Goal: Task Accomplishment & Management: Complete application form

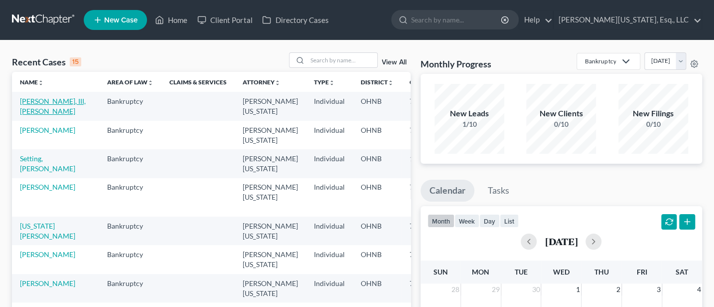
click at [38, 101] on link "[PERSON_NAME], III, [PERSON_NAME]" at bounding box center [53, 106] width 66 height 18
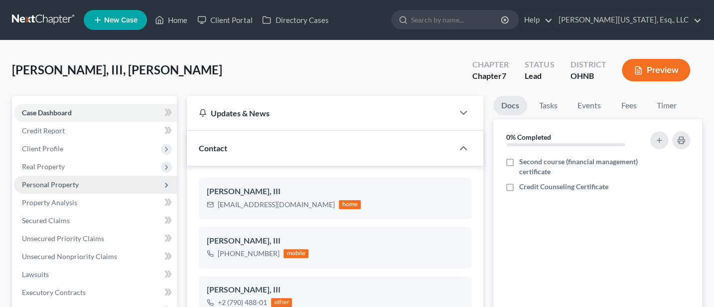
click at [64, 179] on span "Personal Property" at bounding box center [95, 185] width 163 height 18
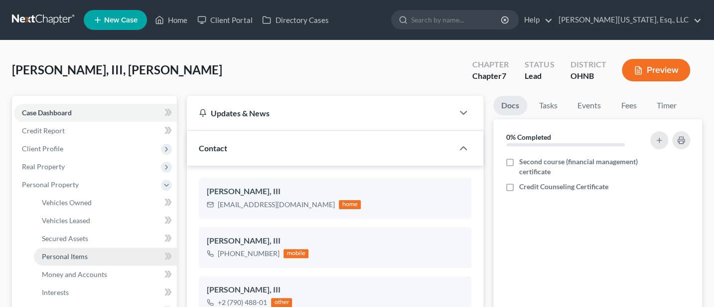
click at [68, 254] on span "Personal Items" at bounding box center [65, 256] width 46 height 8
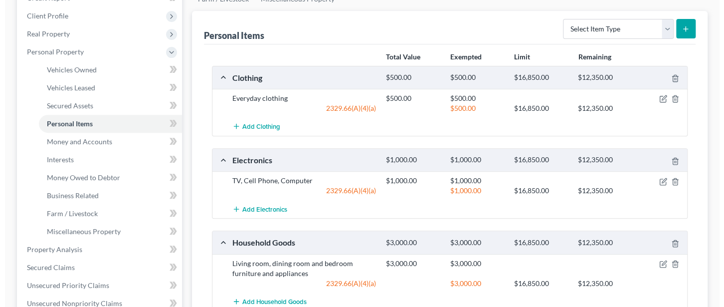
scroll to position [266, 0]
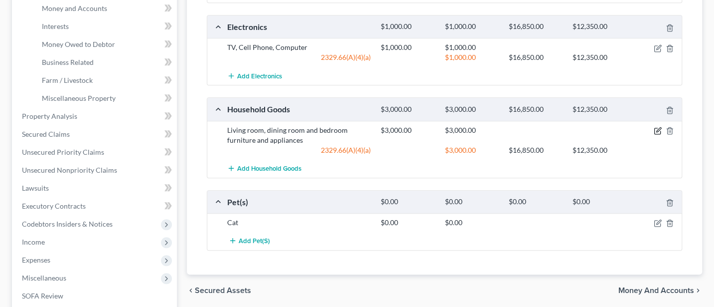
click at [660, 127] on icon "button" at bounding box center [658, 131] width 8 height 8
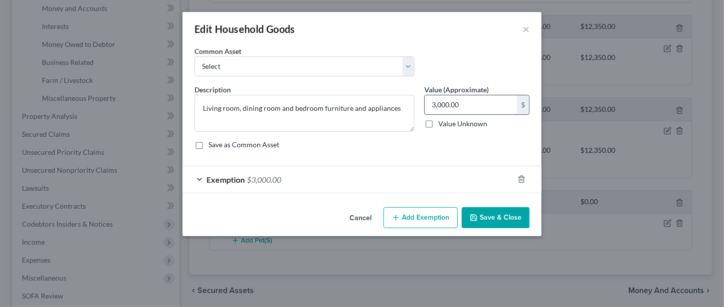
click at [479, 103] on input "3,000.00" at bounding box center [471, 104] width 92 height 19
type input "1,000"
click at [278, 176] on span "$3,000.00" at bounding box center [264, 179] width 34 height 9
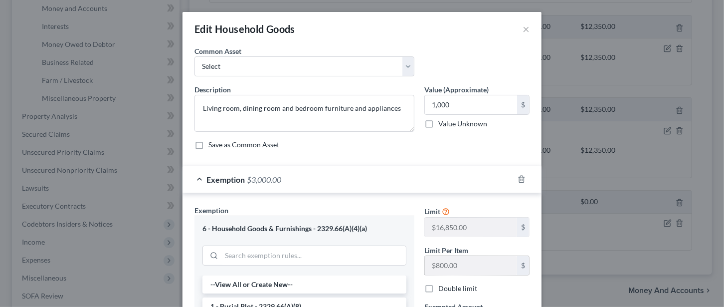
scroll to position [133, 0]
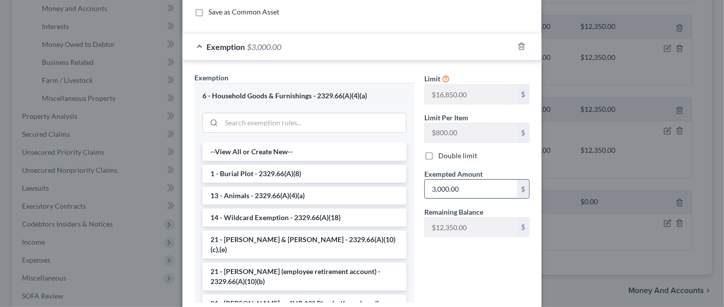
click at [459, 183] on input "3,000.00" at bounding box center [471, 188] width 92 height 19
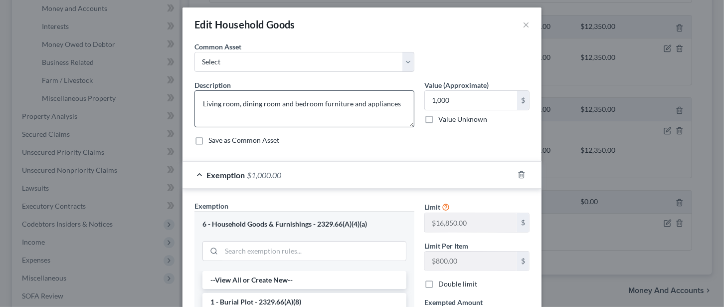
scroll to position [0, 0]
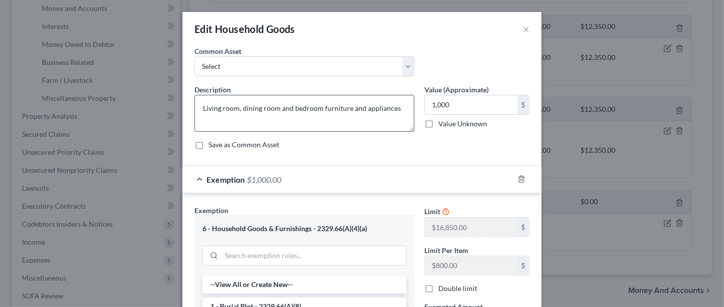
type input "1,000"
drag, startPoint x: 392, startPoint y: 107, endPoint x: 346, endPoint y: 109, distance: 45.9
click at [346, 109] on textarea "Living room, dining room and bedroom furniture and appliances" at bounding box center [304, 113] width 220 height 37
drag, startPoint x: 287, startPoint y: 107, endPoint x: 195, endPoint y: 110, distance: 91.3
click at [195, 110] on textarea "Living room, dining room and bedroom furniture" at bounding box center [304, 113] width 220 height 37
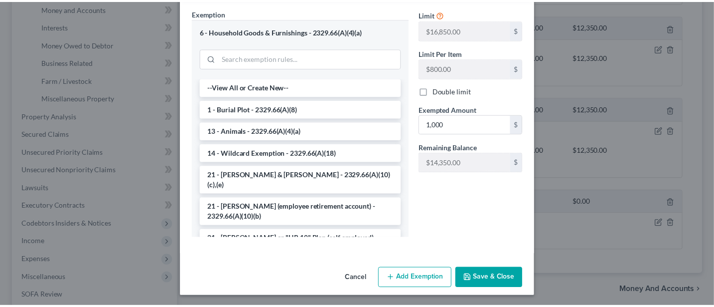
scroll to position [197, 0]
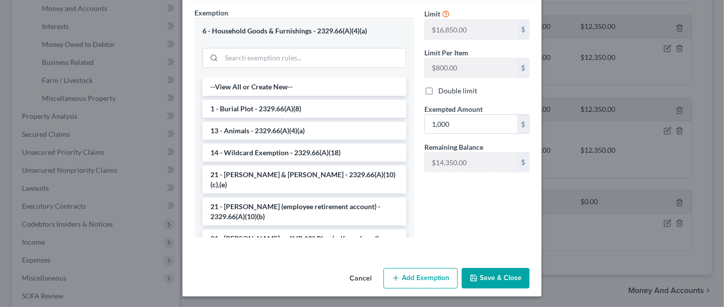
type textarea "bedroom furniture"
click at [483, 273] on button "Save & Close" at bounding box center [496, 278] width 68 height 21
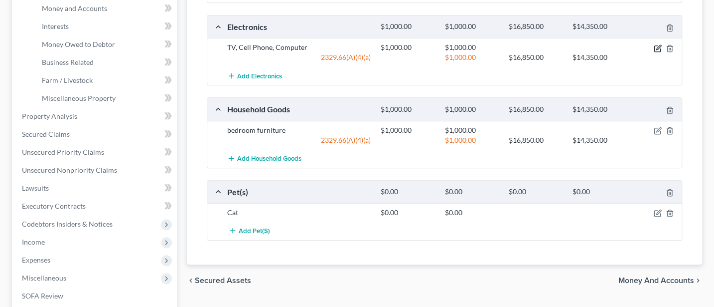
click at [661, 44] on icon "button" at bounding box center [658, 48] width 8 height 8
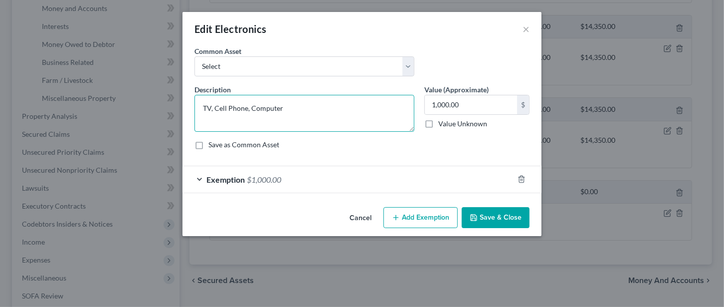
click at [304, 105] on textarea "TV, Cell Phone, Computer" at bounding box center [304, 113] width 220 height 37
type textarea "TV, Cell Phone, Computer, game system"
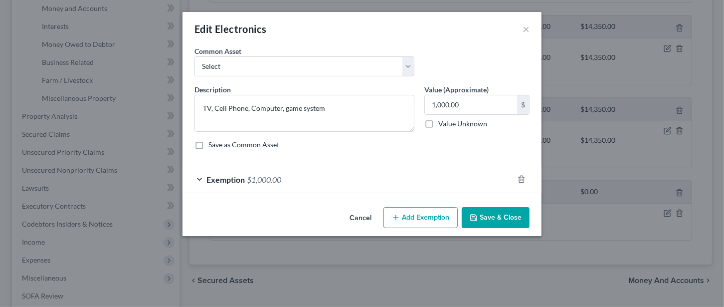
click at [490, 216] on button "Save & Close" at bounding box center [496, 217] width 68 height 21
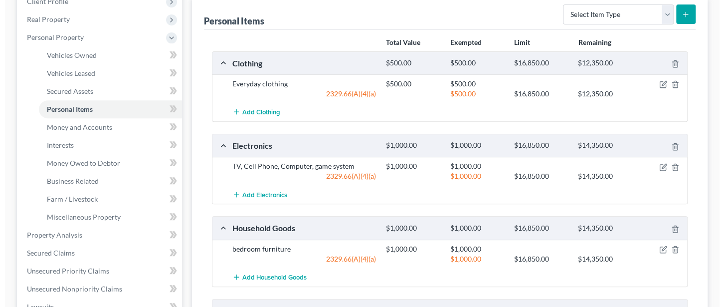
scroll to position [133, 0]
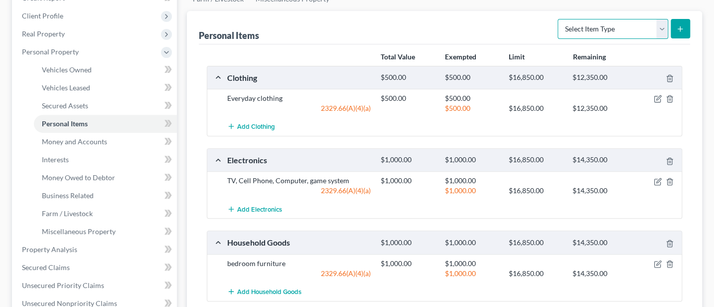
click at [644, 22] on select "Select Item Type Clothing Collectibles Of Value Electronics Firearms Household …" at bounding box center [613, 29] width 111 height 20
select select "jewelry"
click at [559, 19] on select "Select Item Type Clothing Collectibles Of Value Electronics Firearms Household …" at bounding box center [613, 29] width 111 height 20
click at [672, 26] on button "submit" at bounding box center [680, 28] width 19 height 19
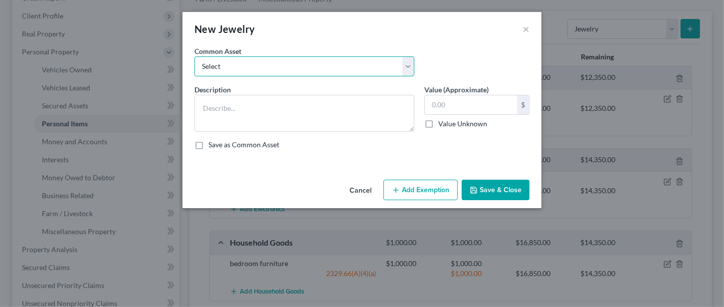
click at [268, 61] on select "Select Costume jewelry Wedding rings" at bounding box center [304, 66] width 220 height 20
select select "0"
click at [194, 56] on select "Select Costume jewelry Wedding rings" at bounding box center [304, 66] width 220 height 20
type textarea "Costume jewelry"
type input "50.00"
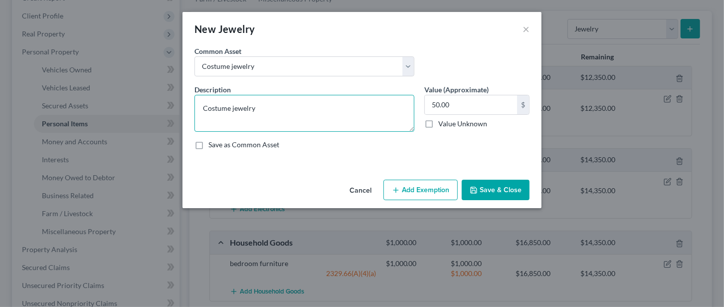
drag, startPoint x: 266, startPoint y: 107, endPoint x: 182, endPoint y: 109, distance: 83.3
click at [182, 109] on div "An exemption set must first be selected from the Filing Information section. Co…" at bounding box center [361, 111] width 359 height 130
type textarea "Apple watch"
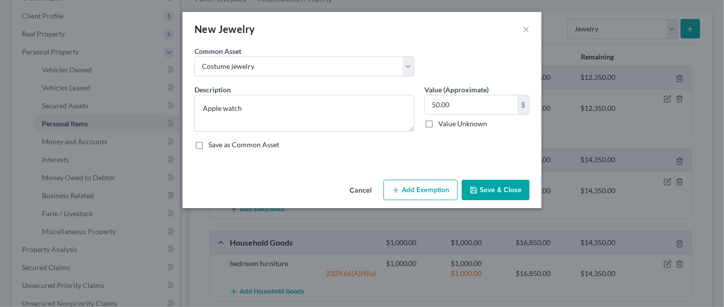
click at [425, 188] on button "Add Exemption" at bounding box center [420, 189] width 74 height 21
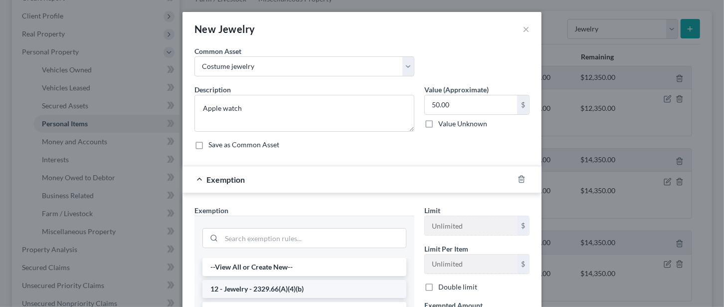
click at [257, 287] on li "12 - Jewelry - 2329.66(A)(4)(b)" at bounding box center [304, 289] width 204 height 18
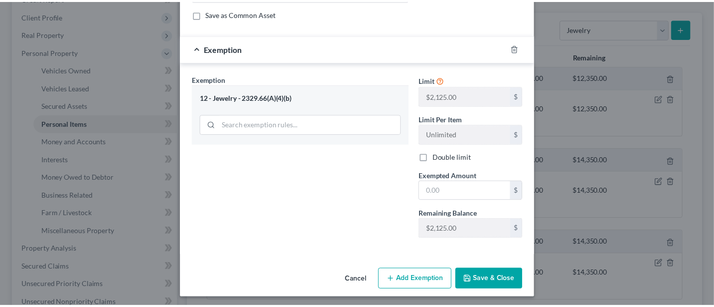
scroll to position [132, 0]
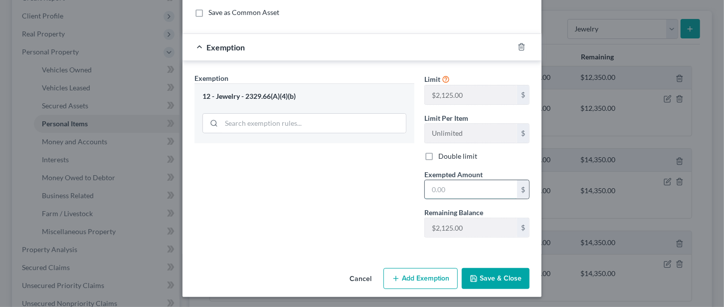
click at [439, 189] on input "text" at bounding box center [471, 189] width 92 height 19
type input "50"
click at [482, 272] on button "Save & Close" at bounding box center [496, 278] width 68 height 21
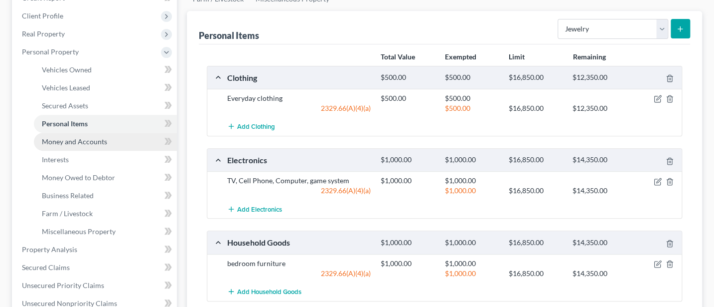
click at [75, 137] on span "Money and Accounts" at bounding box center [74, 141] width 65 height 8
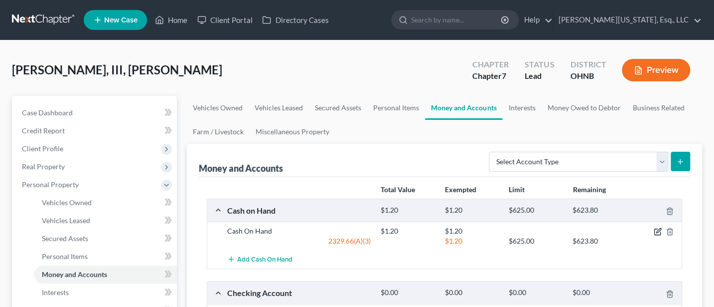
click at [654, 227] on icon "button" at bounding box center [658, 231] width 8 height 8
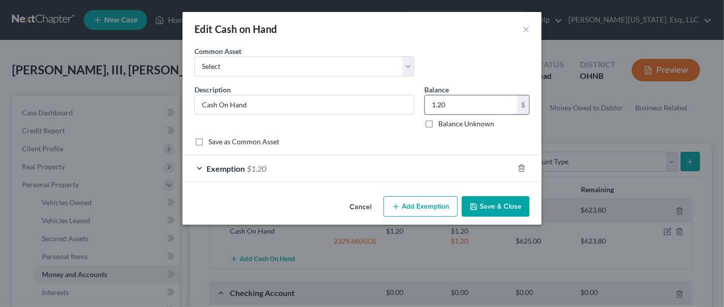
click at [456, 104] on input "1.20" at bounding box center [471, 104] width 92 height 19
click at [523, 165] on icon "button" at bounding box center [521, 168] width 4 height 6
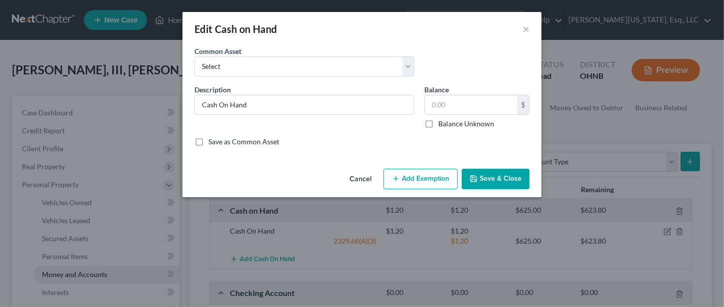
click at [510, 178] on button "Save & Close" at bounding box center [496, 179] width 68 height 21
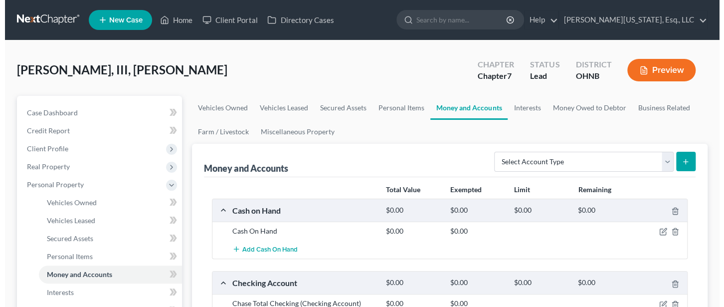
scroll to position [133, 0]
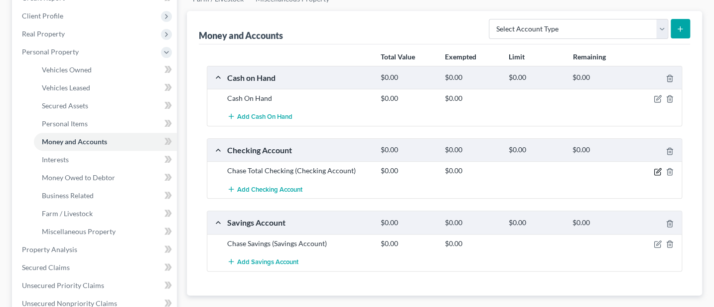
click at [658, 168] on icon "button" at bounding box center [658, 172] width 8 height 8
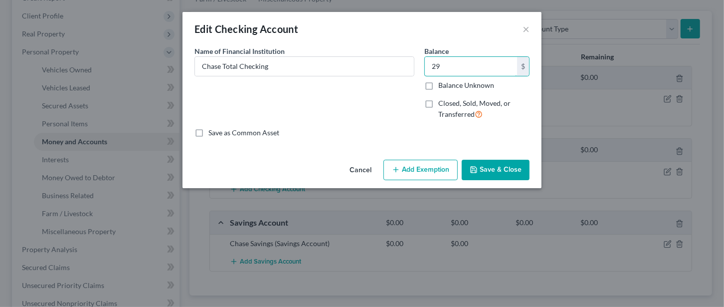
type input "29"
click at [443, 161] on button "Add Exemption" at bounding box center [420, 170] width 74 height 21
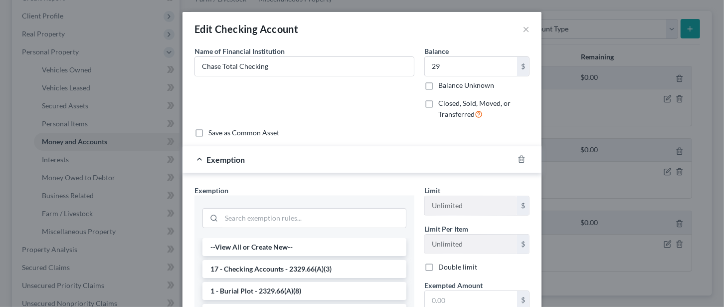
click at [277, 264] on li "17 - Checking Accounts - 2329.66(A)(3)" at bounding box center [304, 269] width 204 height 18
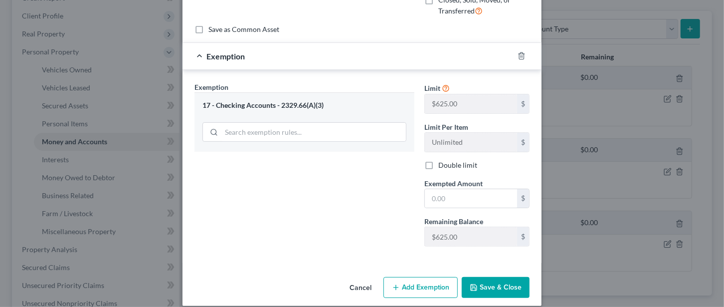
scroll to position [112, 0]
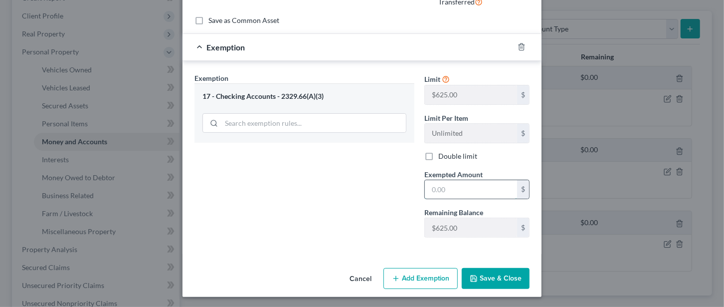
click at [439, 186] on input "text" at bounding box center [471, 189] width 92 height 19
type input "29"
click at [496, 274] on button "Save & Close" at bounding box center [496, 278] width 68 height 21
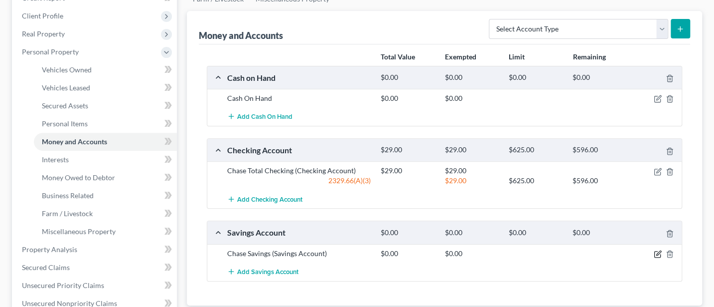
click at [656, 253] on icon "button" at bounding box center [658, 254] width 8 height 8
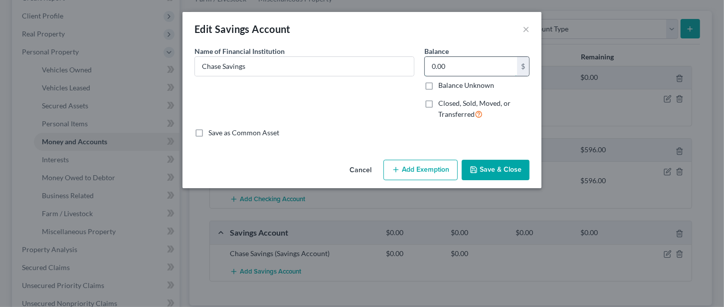
click at [453, 63] on input "0.00" at bounding box center [471, 66] width 92 height 19
type input "0.15"
click at [412, 172] on button "Add Exemption" at bounding box center [420, 170] width 74 height 21
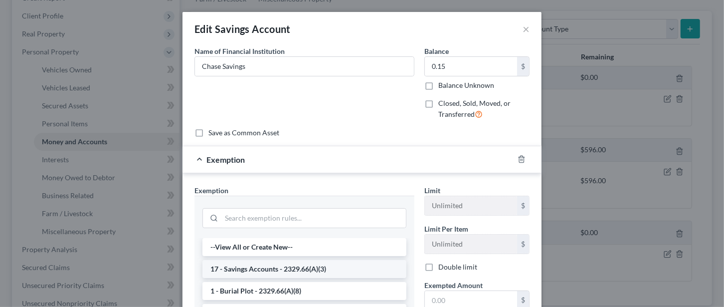
click at [248, 268] on li "17 - Savings Accounts - 2329.66(A)(3)" at bounding box center [304, 269] width 204 height 18
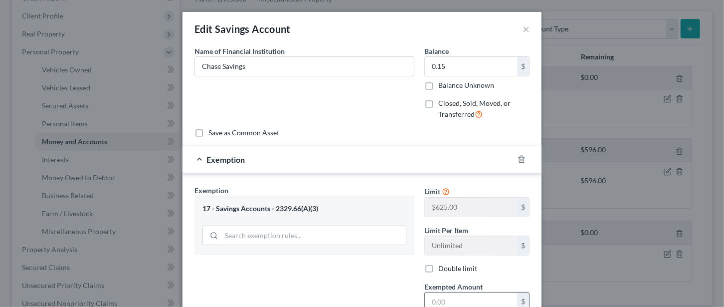
click at [448, 298] on input "text" at bounding box center [471, 301] width 92 height 19
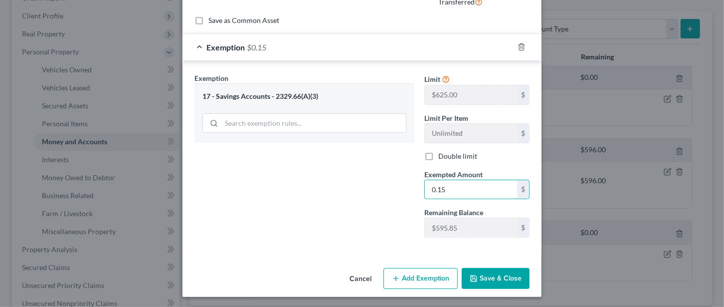
type input "0.15"
click at [489, 277] on button "Save & Close" at bounding box center [496, 278] width 68 height 21
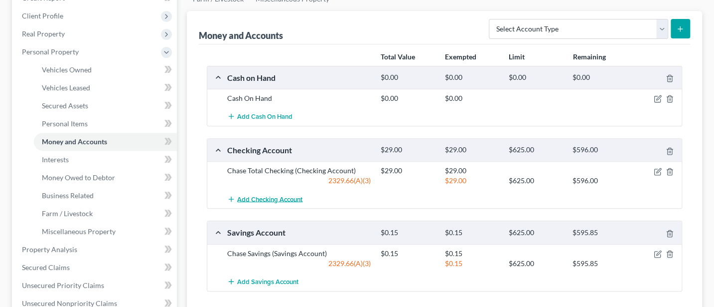
click at [271, 195] on span "Add Checking Account" at bounding box center [269, 199] width 65 height 8
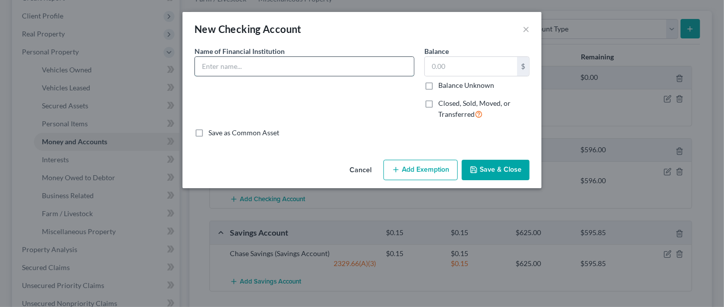
click at [278, 67] on input "text" at bounding box center [304, 66] width 219 height 19
type input "Chime Checking"
type input "5"
click at [417, 170] on button "Add Exemption" at bounding box center [420, 170] width 74 height 21
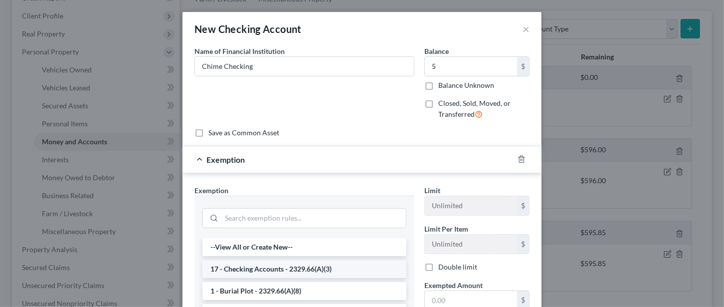
click at [268, 264] on li "17 - Checking Accounts - 2329.66(A)(3)" at bounding box center [304, 269] width 204 height 18
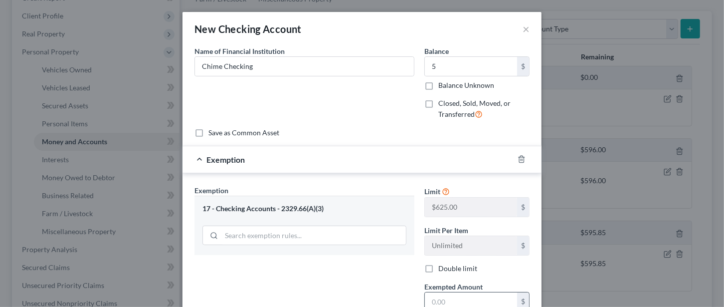
click at [440, 294] on input "text" at bounding box center [471, 301] width 92 height 19
type input "5"
click at [362, 276] on div "Exemption Set must be selected for CA. Exemption * 17 - Checking Accounts - 232…" at bounding box center [304, 271] width 230 height 173
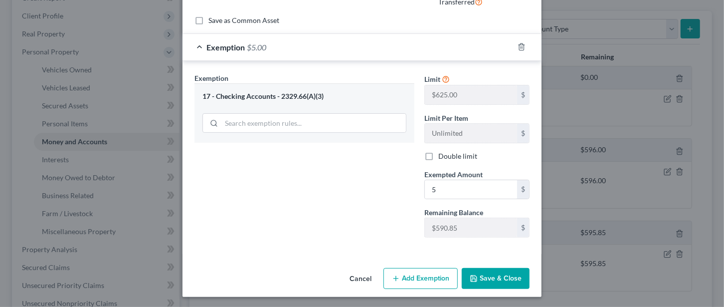
click at [486, 277] on button "Save & Close" at bounding box center [496, 278] width 68 height 21
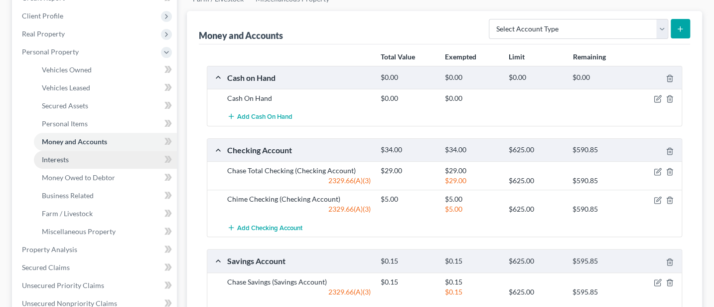
click at [54, 157] on span "Interests" at bounding box center [55, 159] width 27 height 8
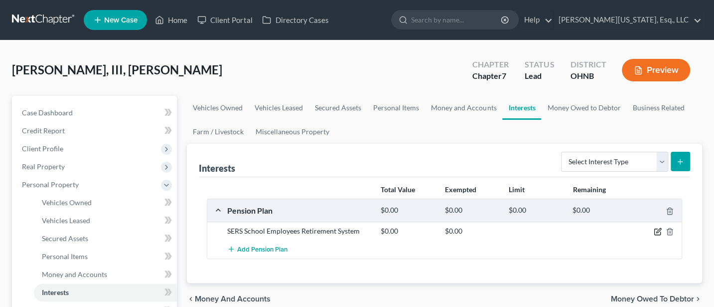
click at [660, 230] on icon "button" at bounding box center [658, 231] width 8 height 8
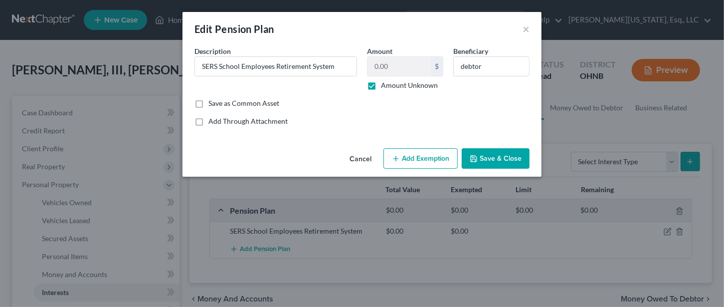
click at [381, 84] on label "Amount Unknown" at bounding box center [409, 85] width 57 height 10
click at [385, 84] on input "Amount Unknown" at bounding box center [388, 83] width 6 height 6
checkbox input "false"
click at [393, 64] on input "0.00" at bounding box center [398, 66] width 63 height 19
type input "11,360"
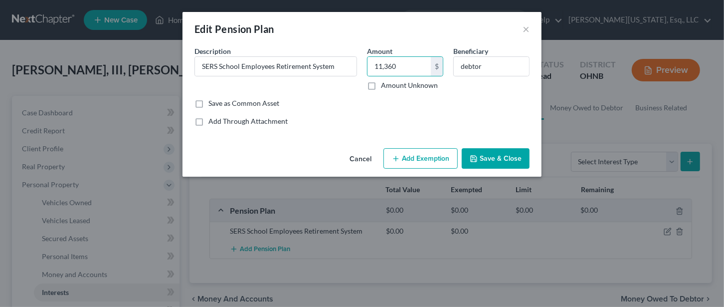
click at [410, 162] on button "Add Exemption" at bounding box center [420, 158] width 74 height 21
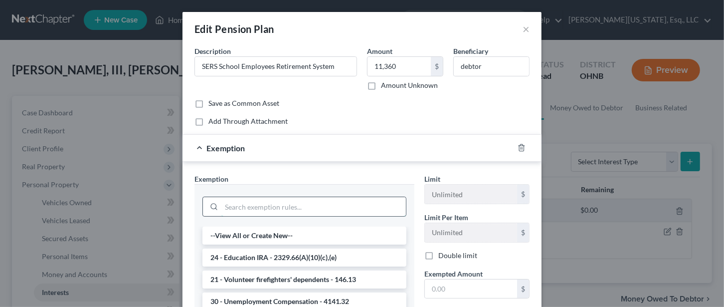
click at [265, 207] on input "search" at bounding box center [313, 206] width 184 height 19
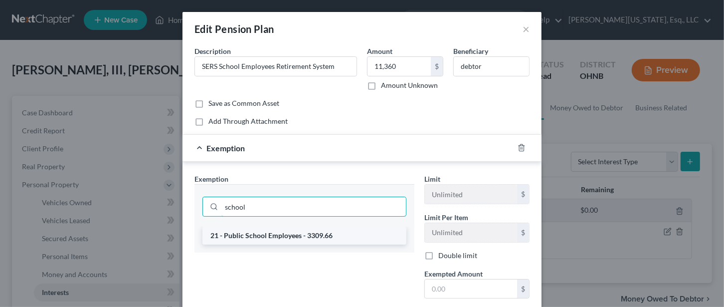
type input "school"
click at [287, 233] on li "21 - Public School Employees - 3309.66" at bounding box center [304, 235] width 204 height 18
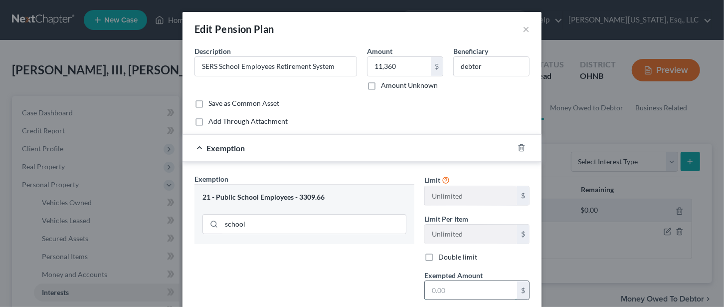
click at [439, 289] on input "text" at bounding box center [471, 290] width 92 height 19
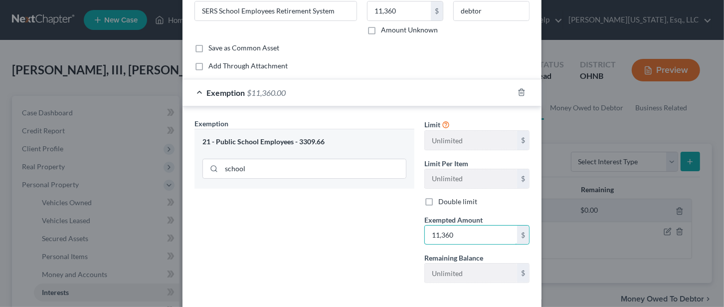
scroll to position [101, 0]
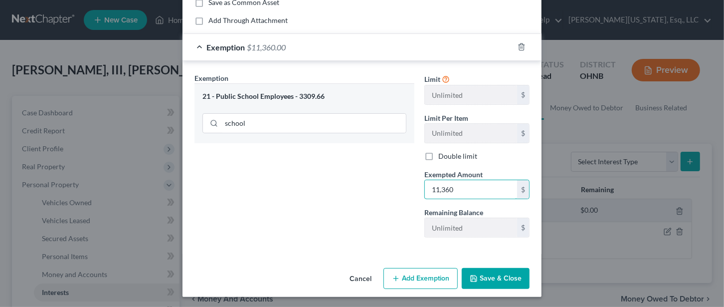
type input "11,360"
click at [516, 283] on button "Save & Close" at bounding box center [496, 278] width 68 height 21
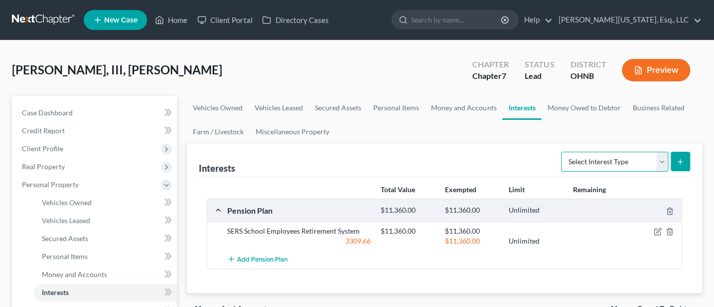
click at [664, 163] on select "Select Interest Type 401K Annuity Bond Education IRA Government Bond Government…" at bounding box center [614, 162] width 107 height 20
select select "term_life_insurance"
click at [563, 152] on select "Select Interest Type 401K Annuity Bond Education IRA Government Bond Government…" at bounding box center [614, 162] width 107 height 20
click at [687, 158] on button "submit" at bounding box center [680, 161] width 19 height 19
click at [689, 156] on button "submit" at bounding box center [680, 161] width 19 height 19
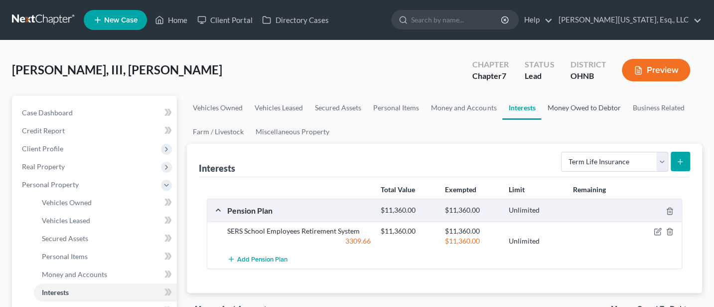
click at [565, 105] on link "Money Owed to Debtor" at bounding box center [583, 108] width 85 height 24
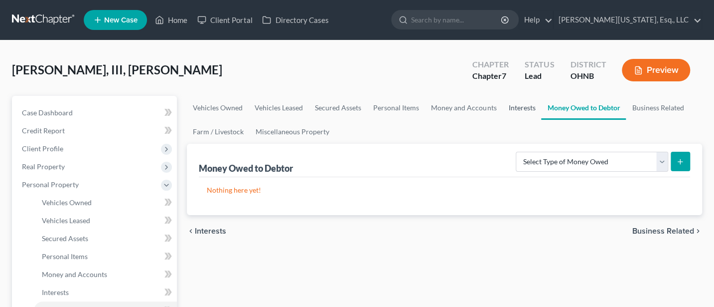
click at [520, 105] on link "Interests" at bounding box center [522, 108] width 39 height 24
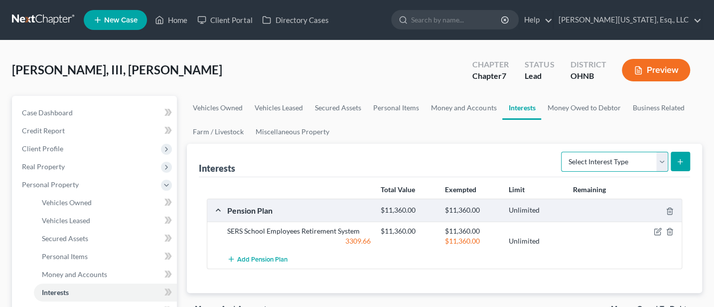
click at [666, 162] on select "Select Interest Type 401K Annuity Bond Education IRA Government Bond Government…" at bounding box center [614, 162] width 107 height 20
select select "term_life_insurance"
click at [563, 152] on select "Select Interest Type 401K Annuity Bond Education IRA Government Bond Government…" at bounding box center [614, 162] width 107 height 20
click at [679, 160] on icon "submit" at bounding box center [681, 162] width 8 height 8
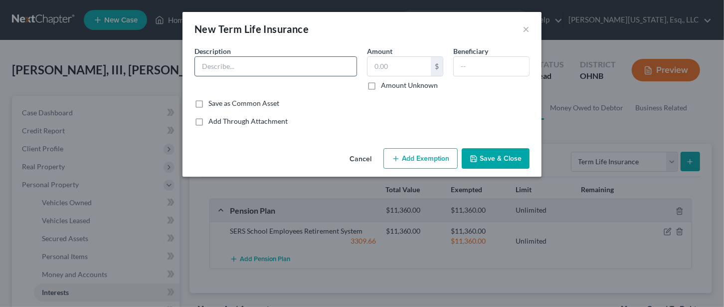
click at [245, 70] on input "text" at bounding box center [276, 66] width 162 height 19
type input "E"
type input "Term life insurance through work"
click at [441, 159] on button "Add Exemption" at bounding box center [420, 158] width 74 height 21
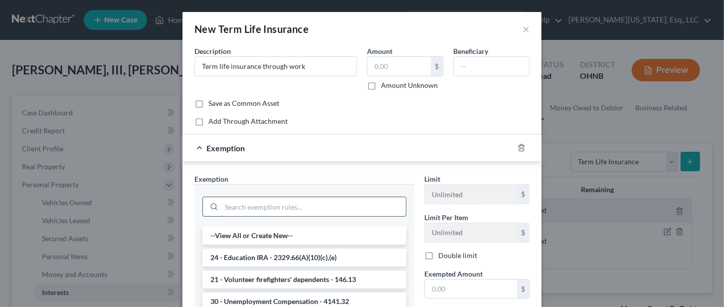
click at [266, 204] on input "search" at bounding box center [313, 206] width 184 height 19
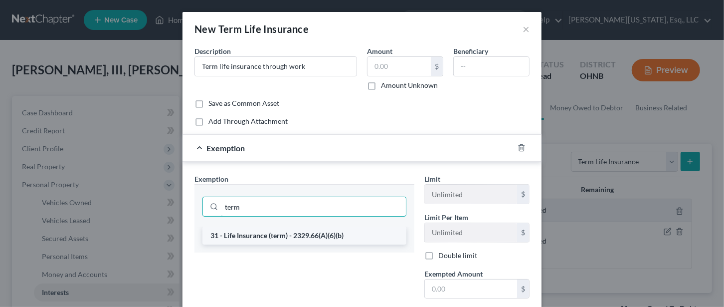
type input "term"
click at [264, 233] on li "31 - Life Insurance (term) - 2329.66(A)(6)(b)" at bounding box center [304, 235] width 204 height 18
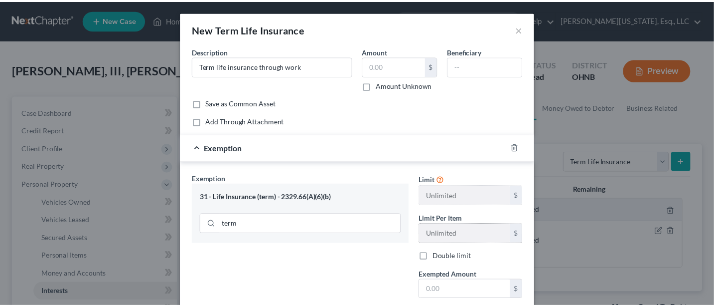
scroll to position [101, 0]
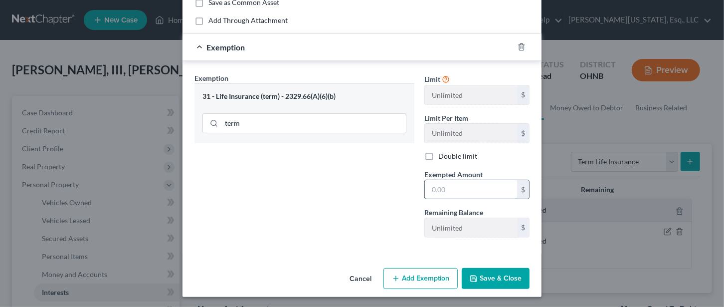
click at [450, 187] on input "text" at bounding box center [471, 189] width 92 height 19
type input "0"
click at [483, 268] on button "Save & Close" at bounding box center [496, 278] width 68 height 21
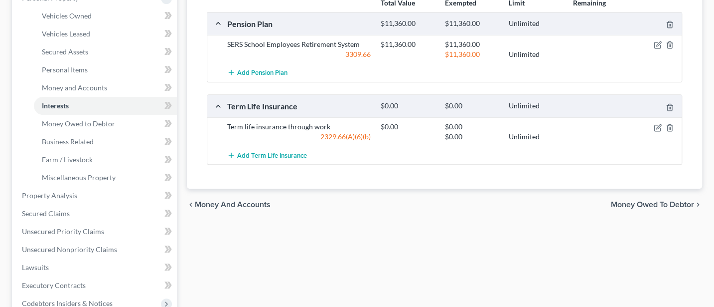
scroll to position [266, 0]
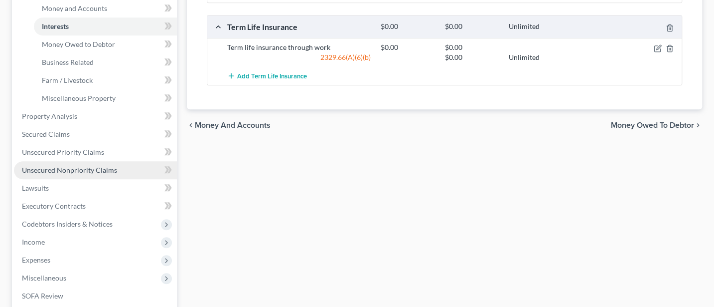
click at [58, 170] on span "Unsecured Nonpriority Claims" at bounding box center [69, 170] width 95 height 8
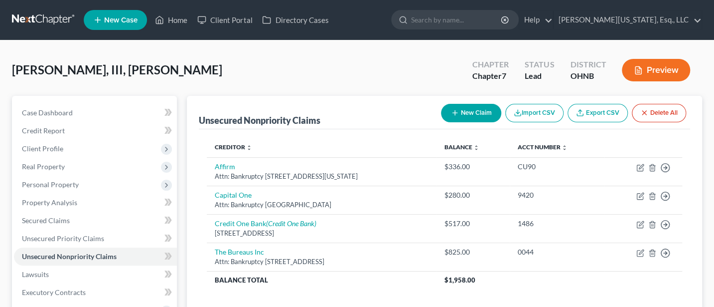
click at [475, 114] on button "New Claim" at bounding box center [471, 113] width 60 height 18
select select "0"
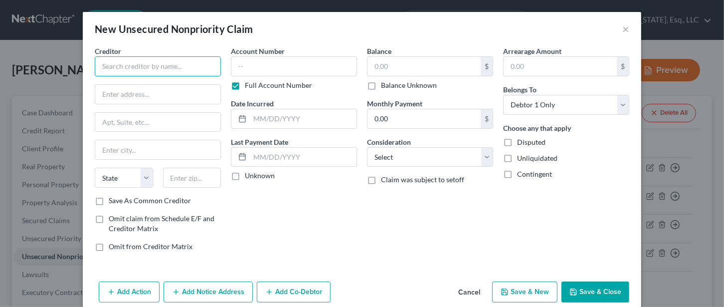
click at [186, 62] on input "text" at bounding box center [158, 66] width 126 height 20
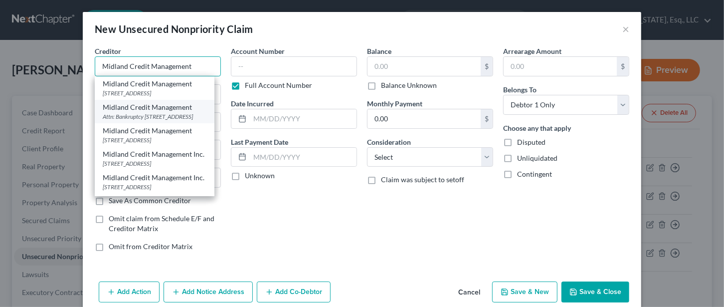
type input "Midland Credit Management"
click at [156, 121] on div "Attn: Bankruptcy [STREET_ADDRESS]" at bounding box center [155, 116] width 104 height 8
type input "Attn: Bankruptcy"
type input "PO Box 939069"
type input "[GEOGRAPHIC_DATA]"
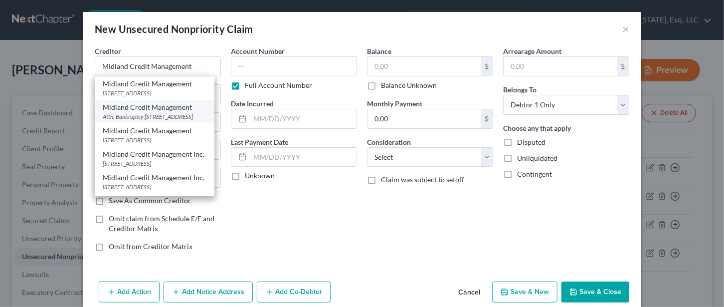
select select "4"
type input "92193"
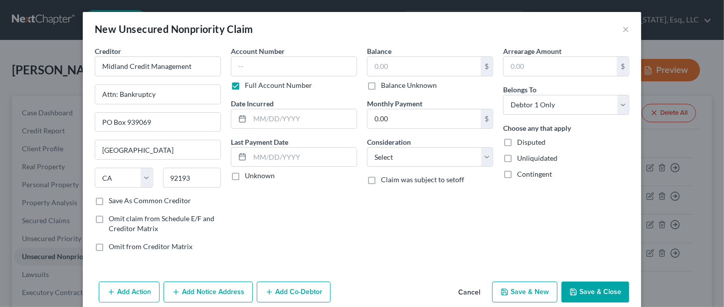
click at [381, 85] on label "Balance Unknown" at bounding box center [409, 85] width 56 height 10
click at [385, 85] on input "Balance Unknown" at bounding box center [388, 83] width 6 height 6
checkbox input "true"
type input "0.00"
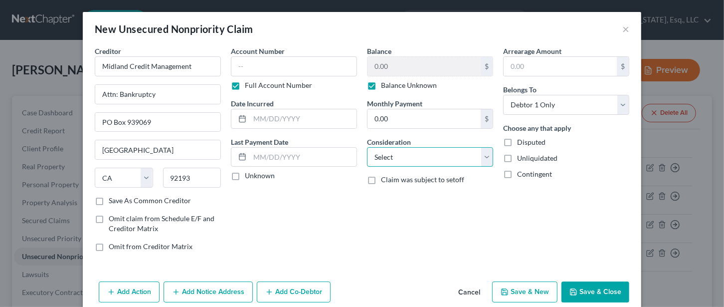
click at [415, 158] on select "Select Cable / Satellite Services Collection Agency Credit Card Debt Debt Couns…" at bounding box center [430, 157] width 126 height 20
select select "2"
click at [367, 147] on select "Select Cable / Satellite Services Collection Agency Credit Card Debt Debt Couns…" at bounding box center [430, 157] width 126 height 20
click at [395, 156] on select "Select Cable / Satellite Services Collection Agency Credit Card Debt Debt Couns…" at bounding box center [430, 157] width 126 height 20
select select
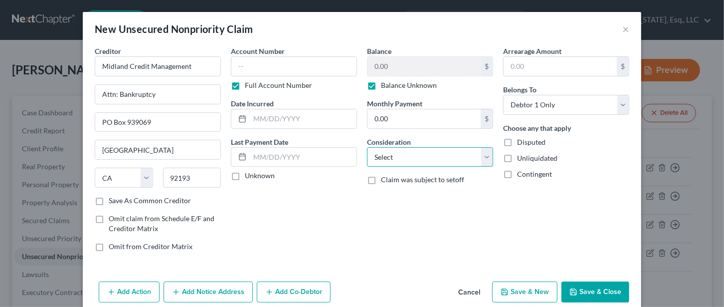
click at [367, 147] on select "Select Cable / Satellite Services Collection Agency Credit Card Debt Debt Couns…" at bounding box center [430, 157] width 126 height 20
click at [405, 204] on div "Balance 0.00 $ Balance Unknown Balance Undetermined 0.00 $ Balance Unknown Mont…" at bounding box center [430, 152] width 136 height 213
click at [586, 288] on button "Save & Close" at bounding box center [595, 291] width 68 height 21
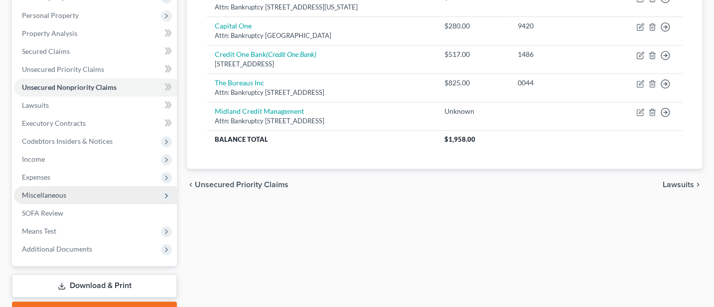
scroll to position [222, 0]
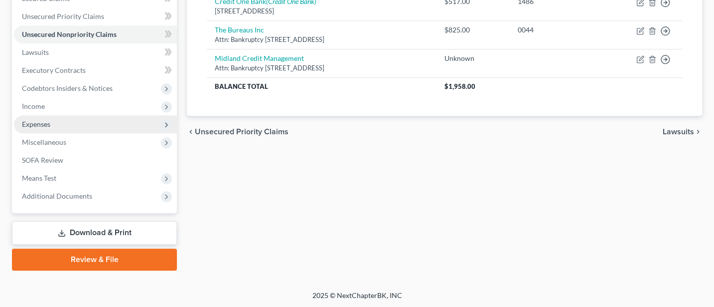
click at [41, 123] on span "Expenses" at bounding box center [36, 124] width 28 height 8
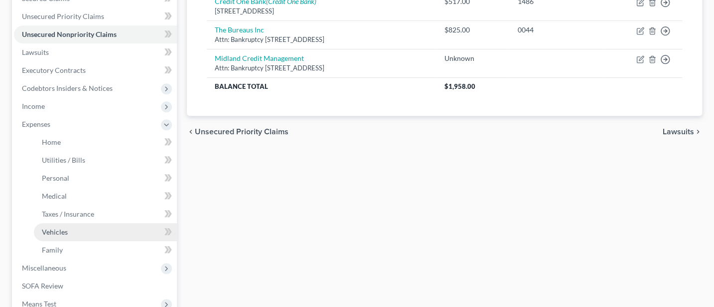
click at [61, 230] on span "Vehicles" at bounding box center [55, 231] width 26 height 8
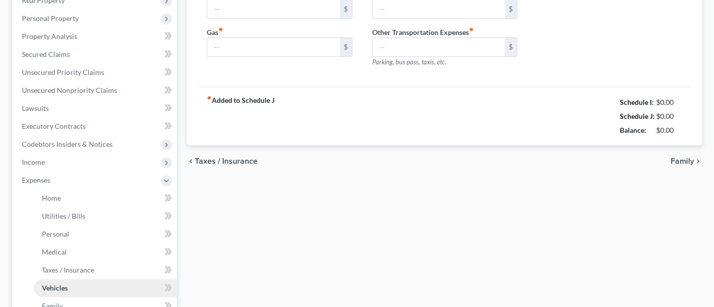
type input "0.00"
type input "75.00"
type input "0.00"
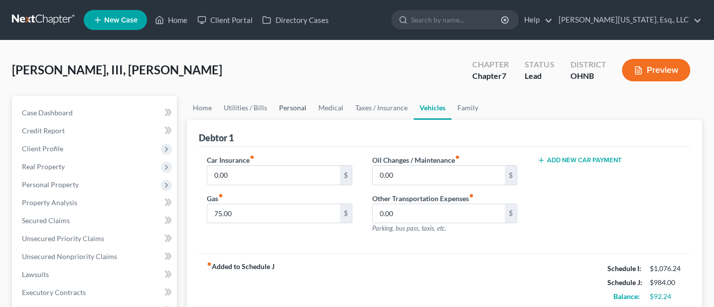
click at [288, 106] on link "Personal" at bounding box center [292, 108] width 39 height 24
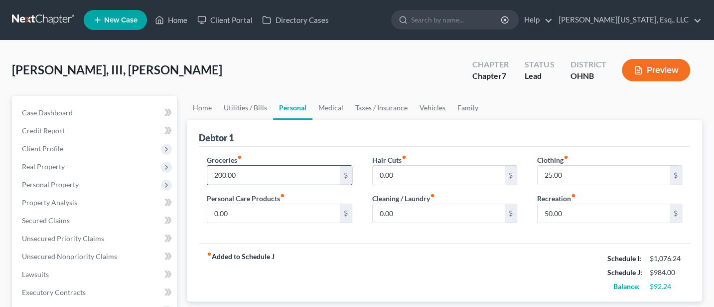
click at [242, 174] on input "200.00" at bounding box center [273, 175] width 132 height 19
type input "250"
click at [450, 249] on div "fiber_manual_record Added to Schedule J Schedule I: $1,076.24 Schedule J: $1,03…" at bounding box center [445, 272] width 492 height 58
